Goal: Register for event/course

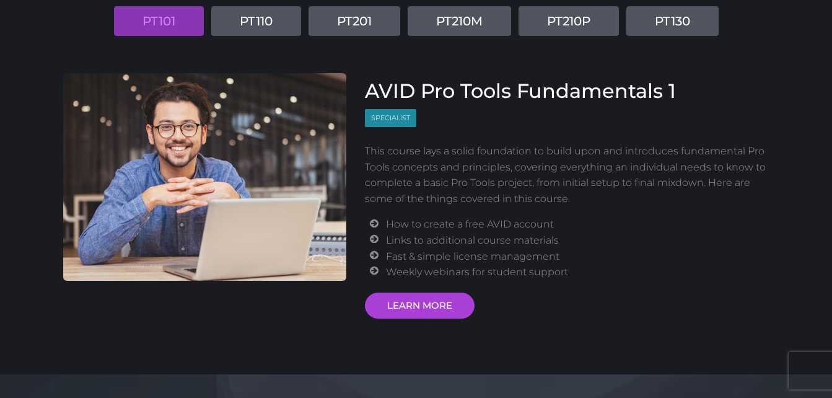
scroll to position [181, 0]
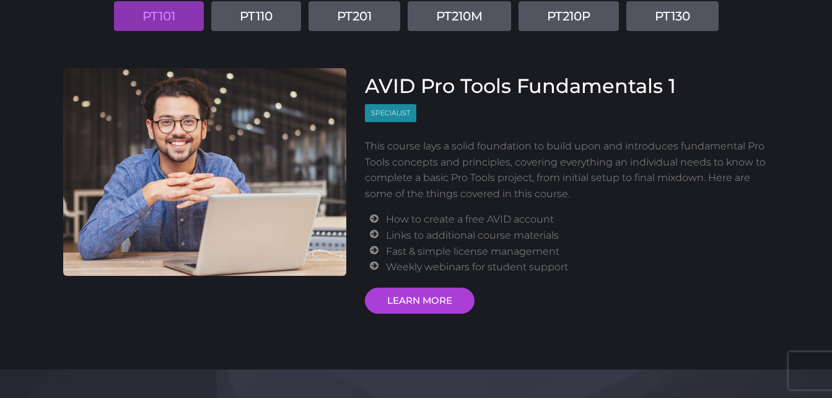
click at [402, 94] on h3 "AVID Pro Tools Fundamentals 1" at bounding box center [567, 86] width 405 height 24
click at [412, 297] on link "LEARN MORE" at bounding box center [420, 301] width 110 height 26
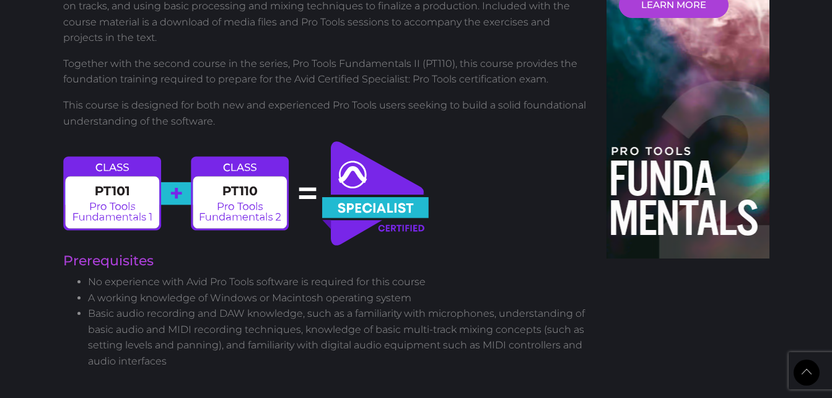
scroll to position [580, 0]
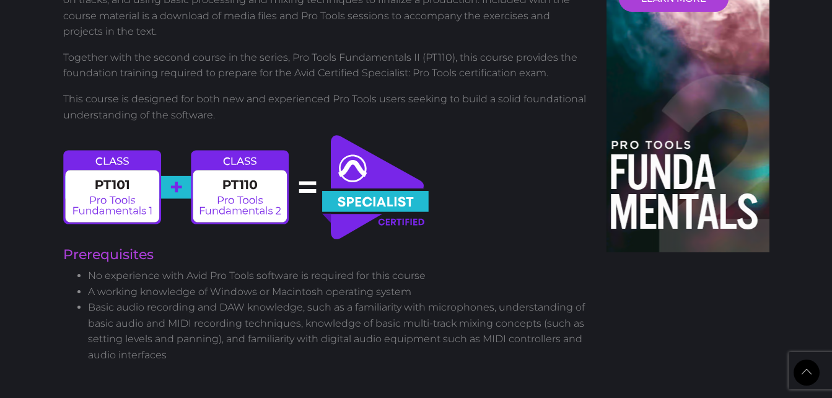
drag, startPoint x: 0, startPoint y: 0, endPoint x: 412, endPoint y: 297, distance: 507.8
click at [412, 297] on li "A working knowledge of Windows or Macintosh operating system" at bounding box center [338, 292] width 501 height 16
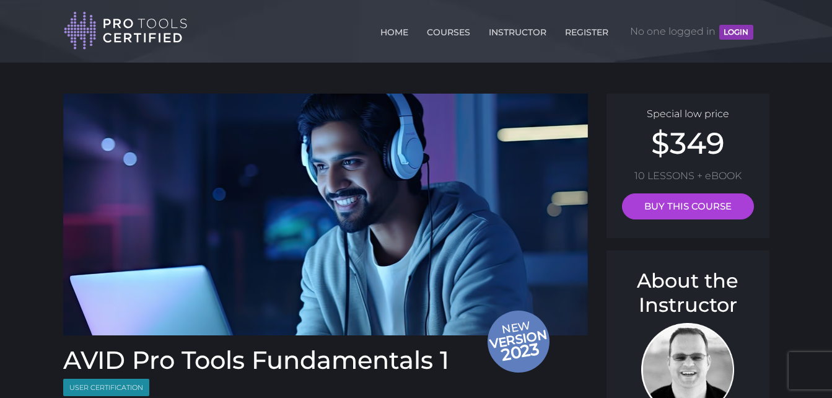
scroll to position [2, 0]
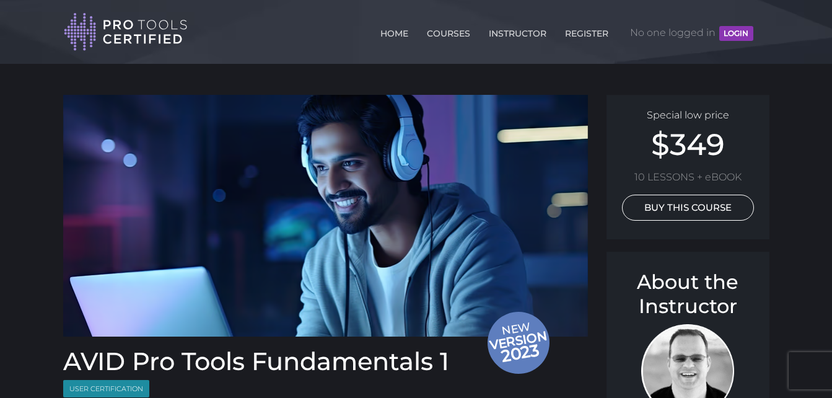
click at [661, 213] on link "BUY THIS COURSE" at bounding box center [688, 208] width 132 height 26
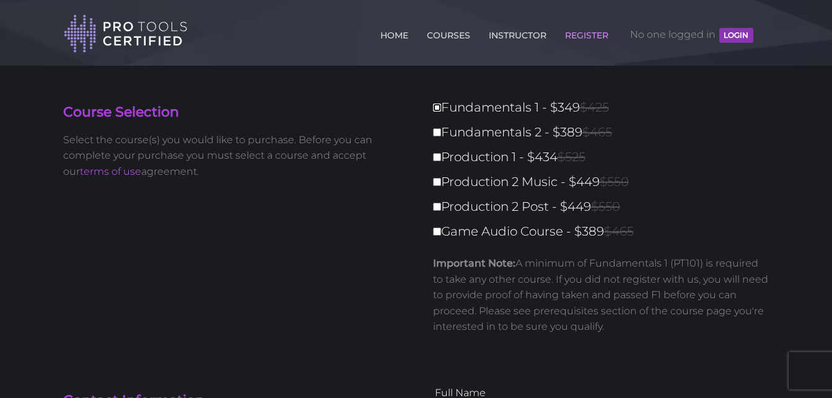
click at [436, 107] on input "Fundamentals 1 - $349 $425" at bounding box center [437, 107] width 8 height 8
checkbox input "true"
type input "349"
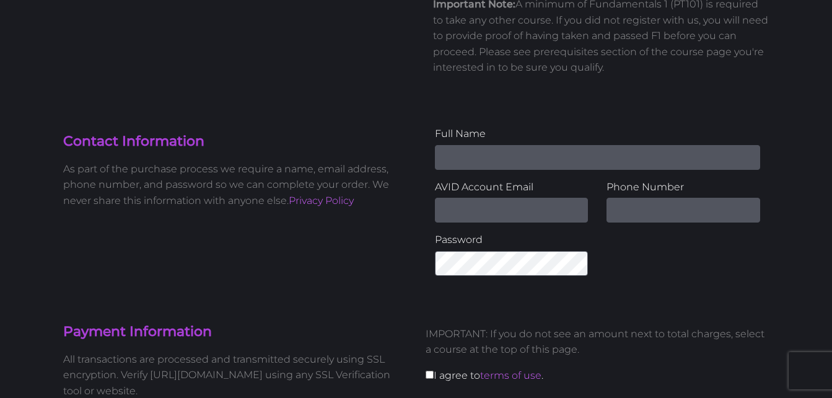
scroll to position [260, 0]
click at [453, 157] on input "Name" at bounding box center [597, 156] width 325 height 25
click at [420, 169] on div "Full Name AVID Account Email Phone Number Password" at bounding box center [597, 204] width 362 height 159
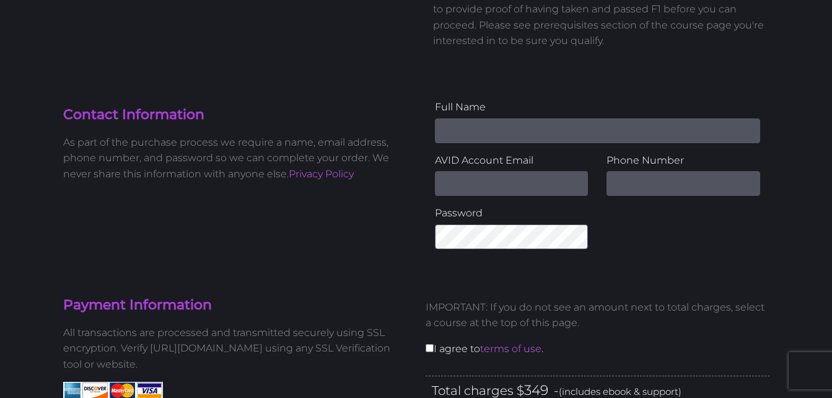
scroll to position [289, 0]
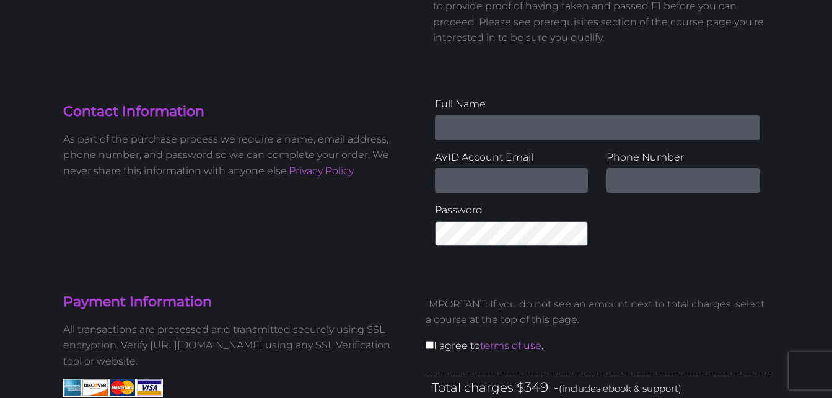
click at [463, 131] on input "Name" at bounding box center [597, 127] width 325 height 25
type input "David Matthews"
type input "d3900460@protonmail.com"
type input "8146098930"
